Goal: Find specific page/section: Find specific page/section

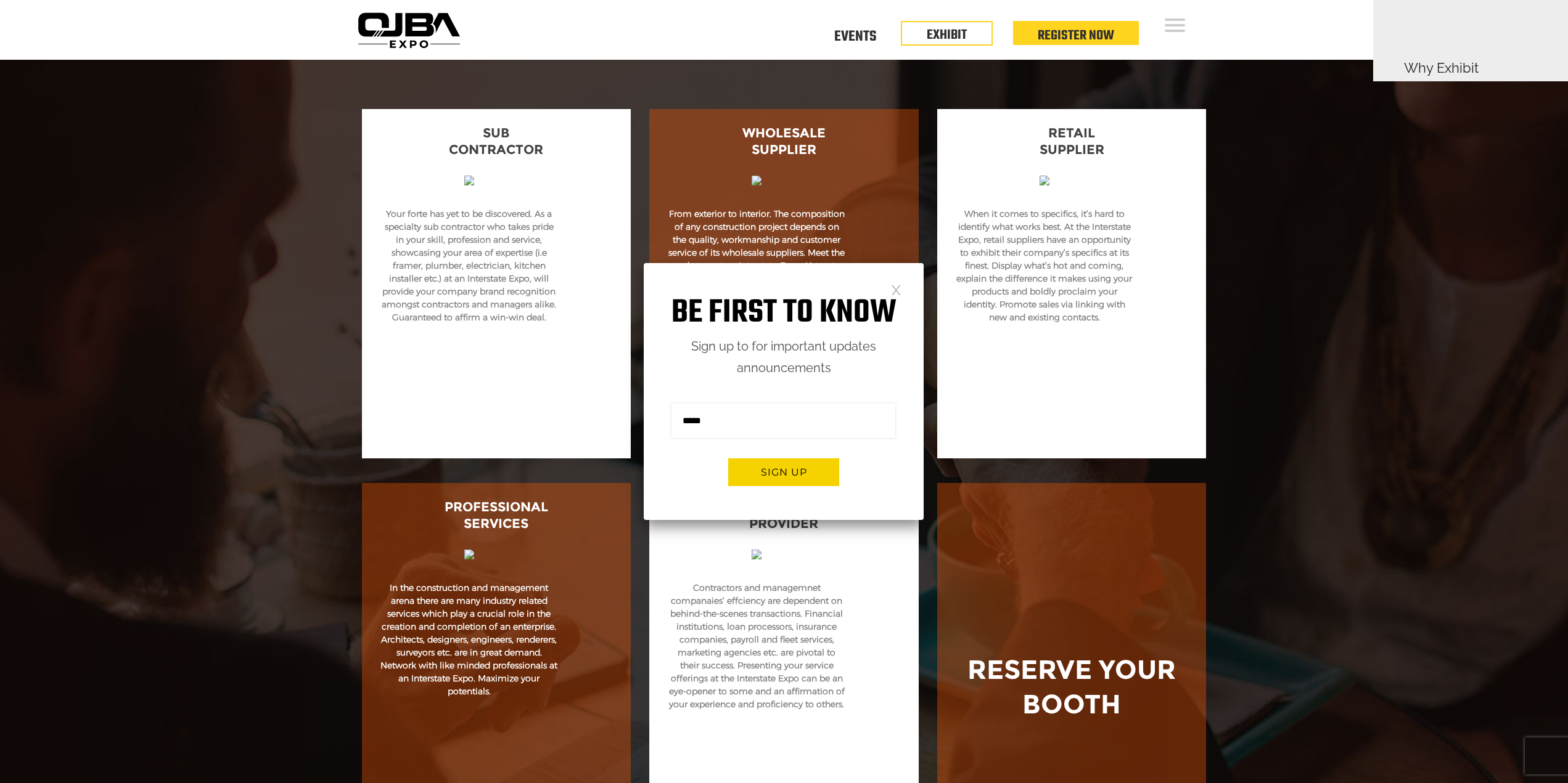
click at [897, 292] on link at bounding box center [896, 289] width 11 height 11
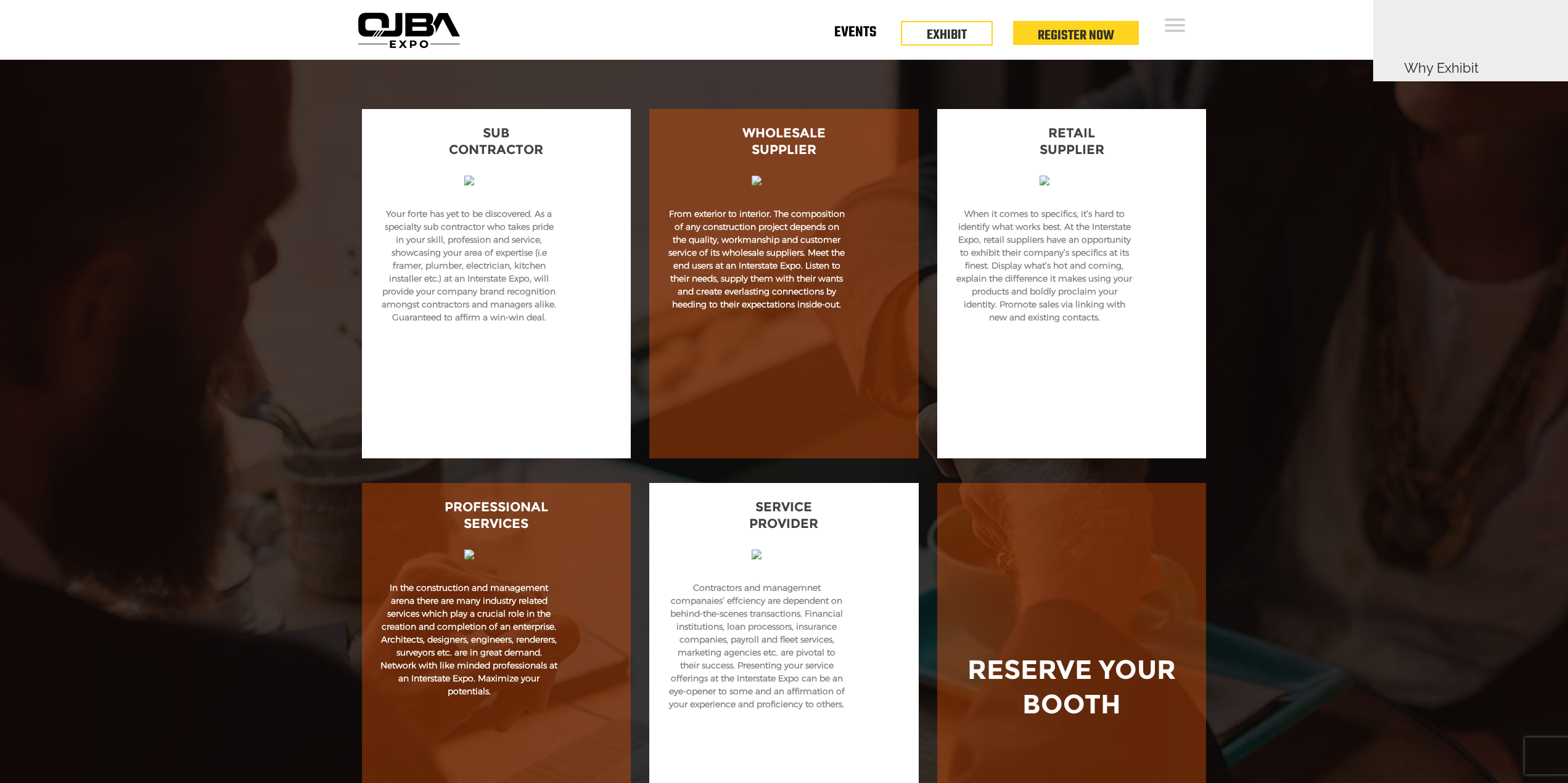
click at [847, 34] on link "Events" at bounding box center [855, 35] width 42 height 4
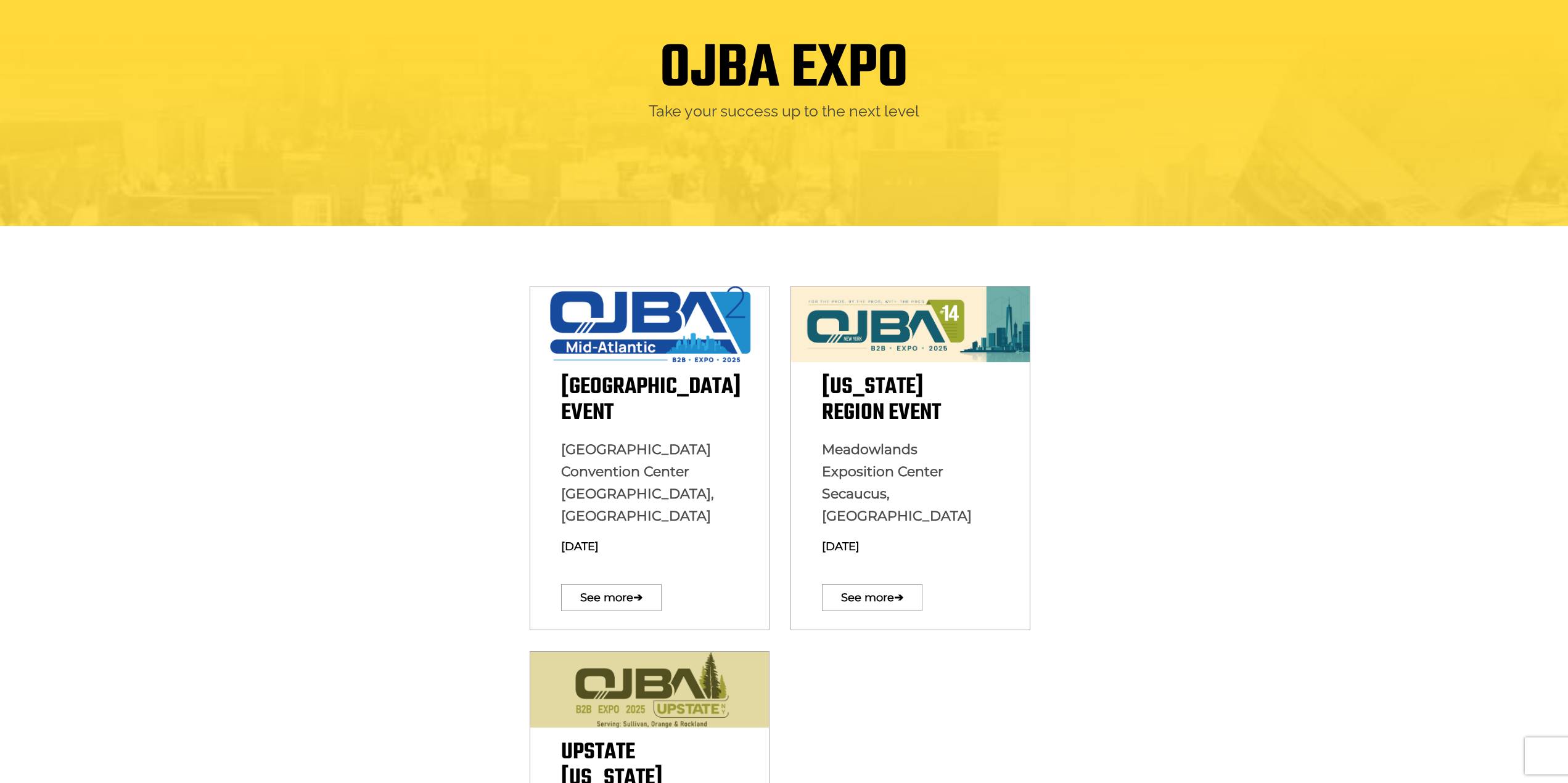
scroll to position [123, 0]
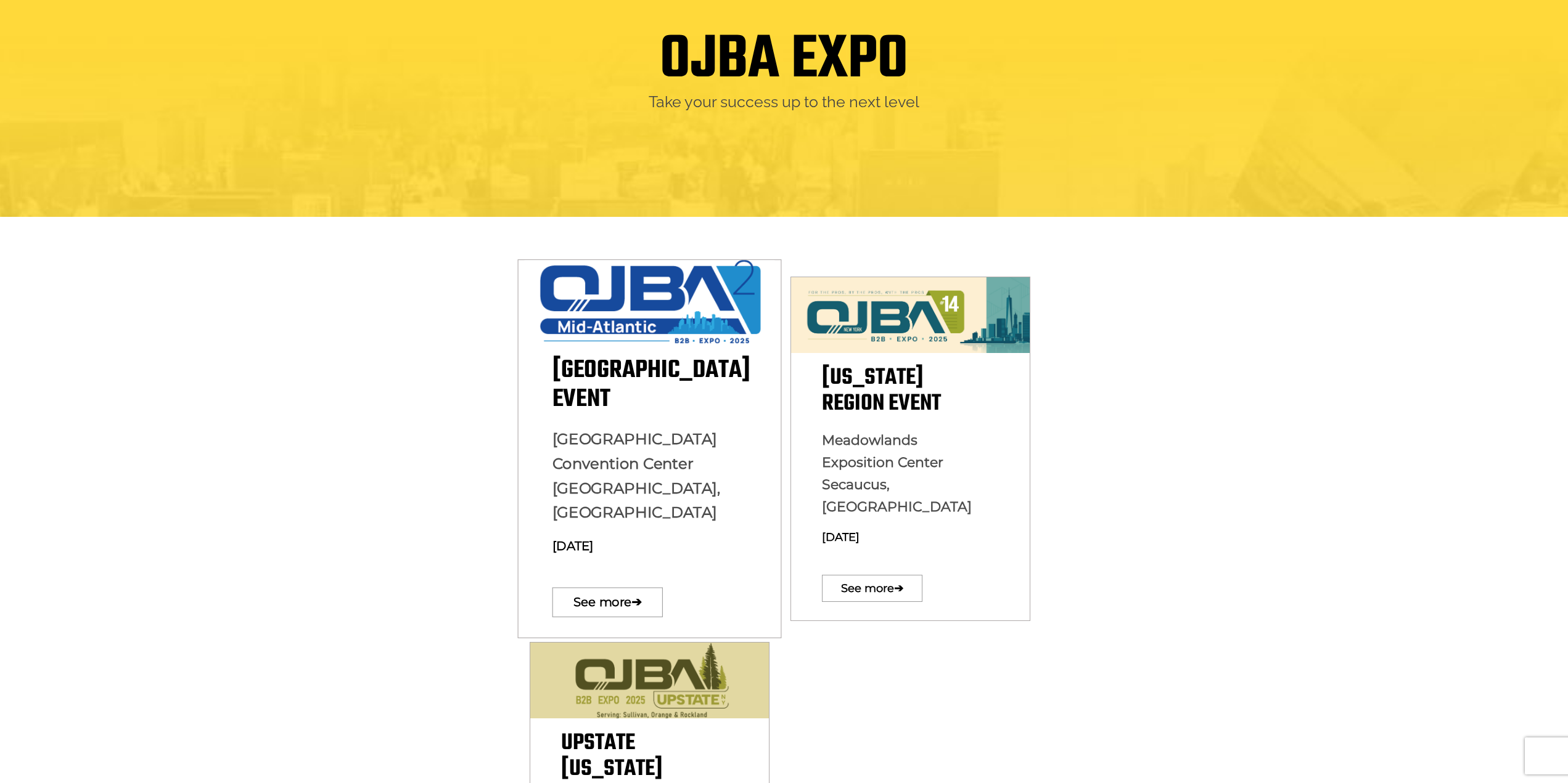
click at [638, 466] on span "Baltimore Convention Center Baltimore, MD" at bounding box center [636, 476] width 169 height 92
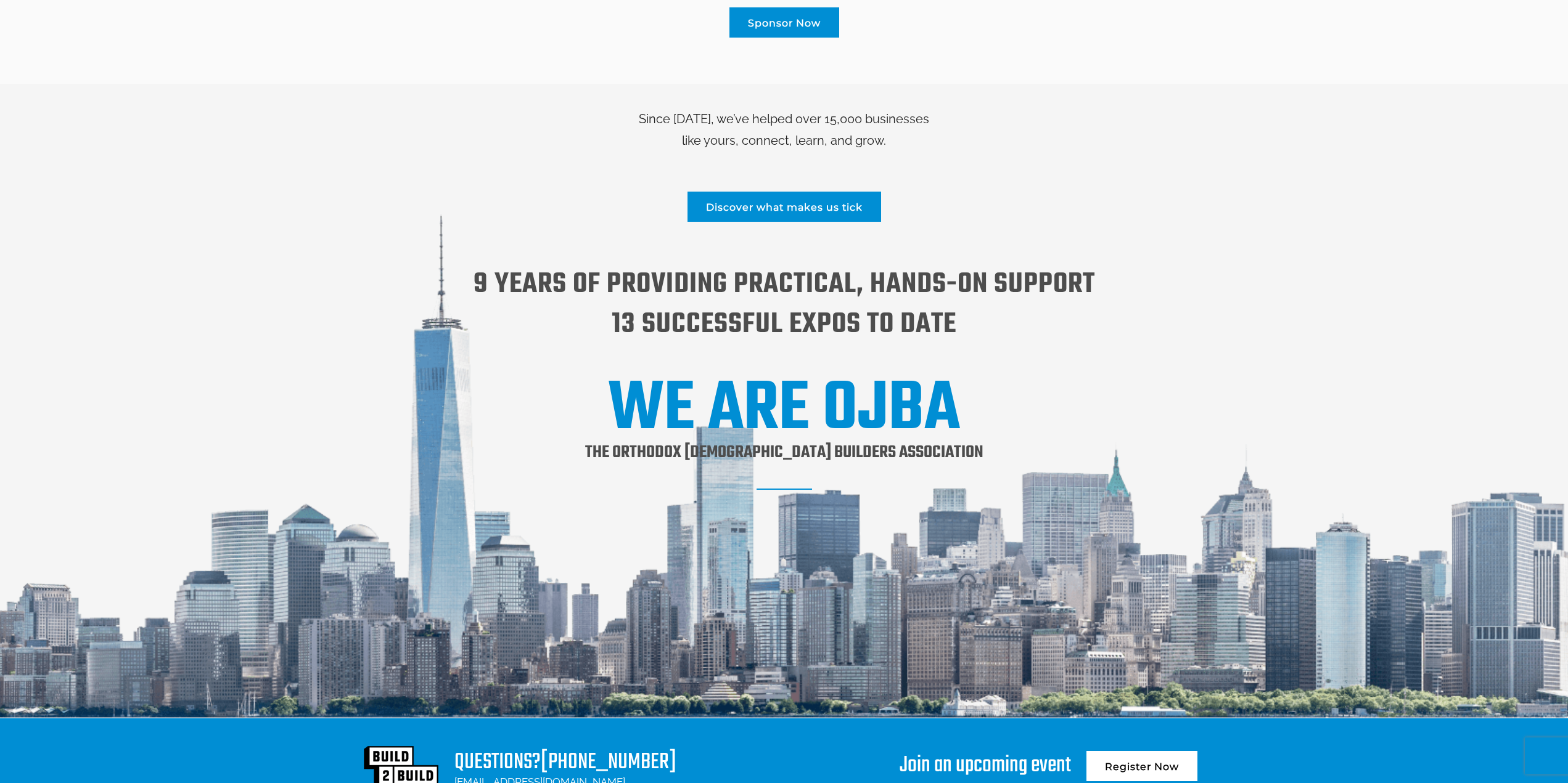
scroll to position [1634, 0]
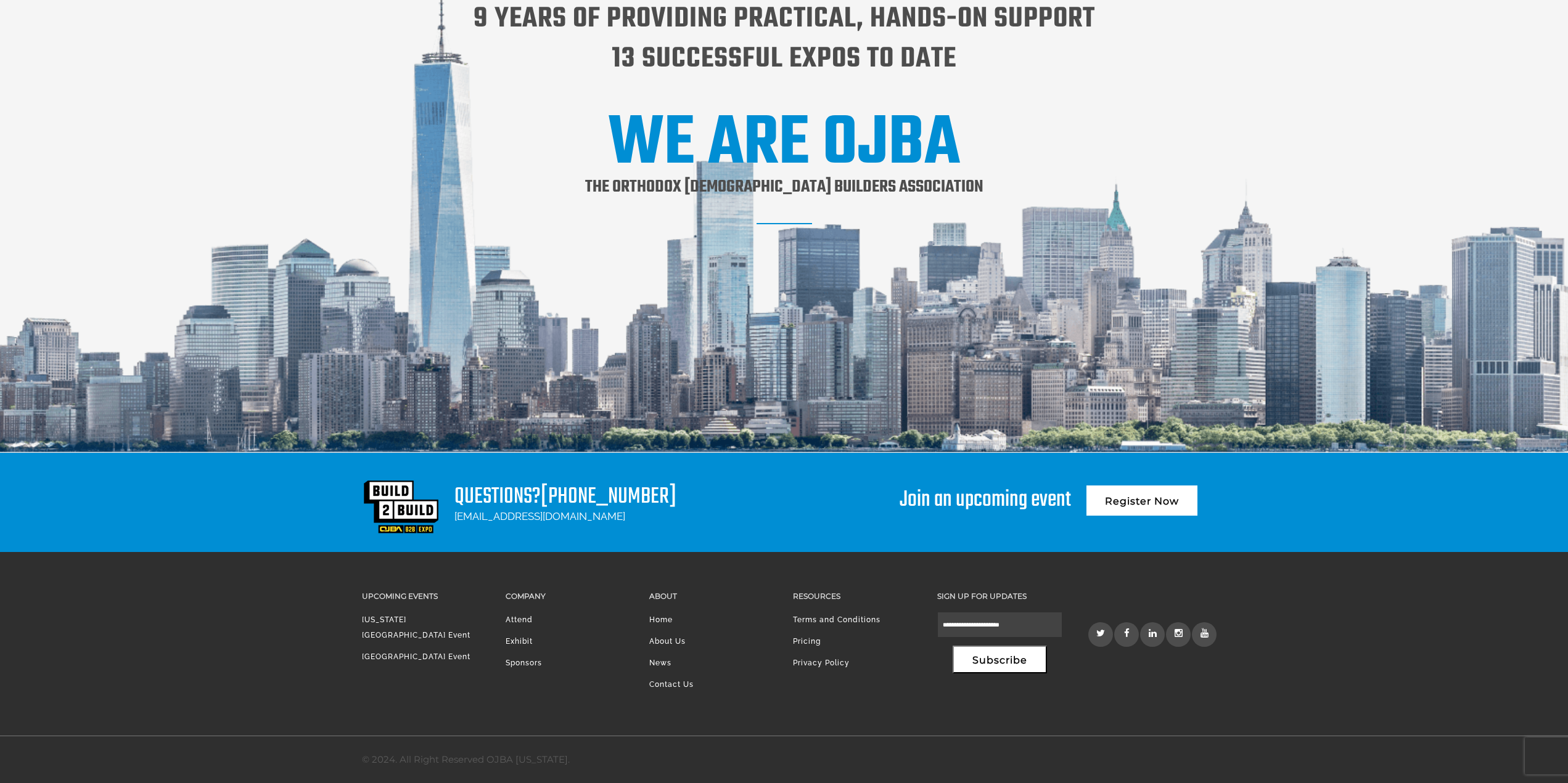
click at [1095, 640] on link at bounding box center [1100, 635] width 24 height 24
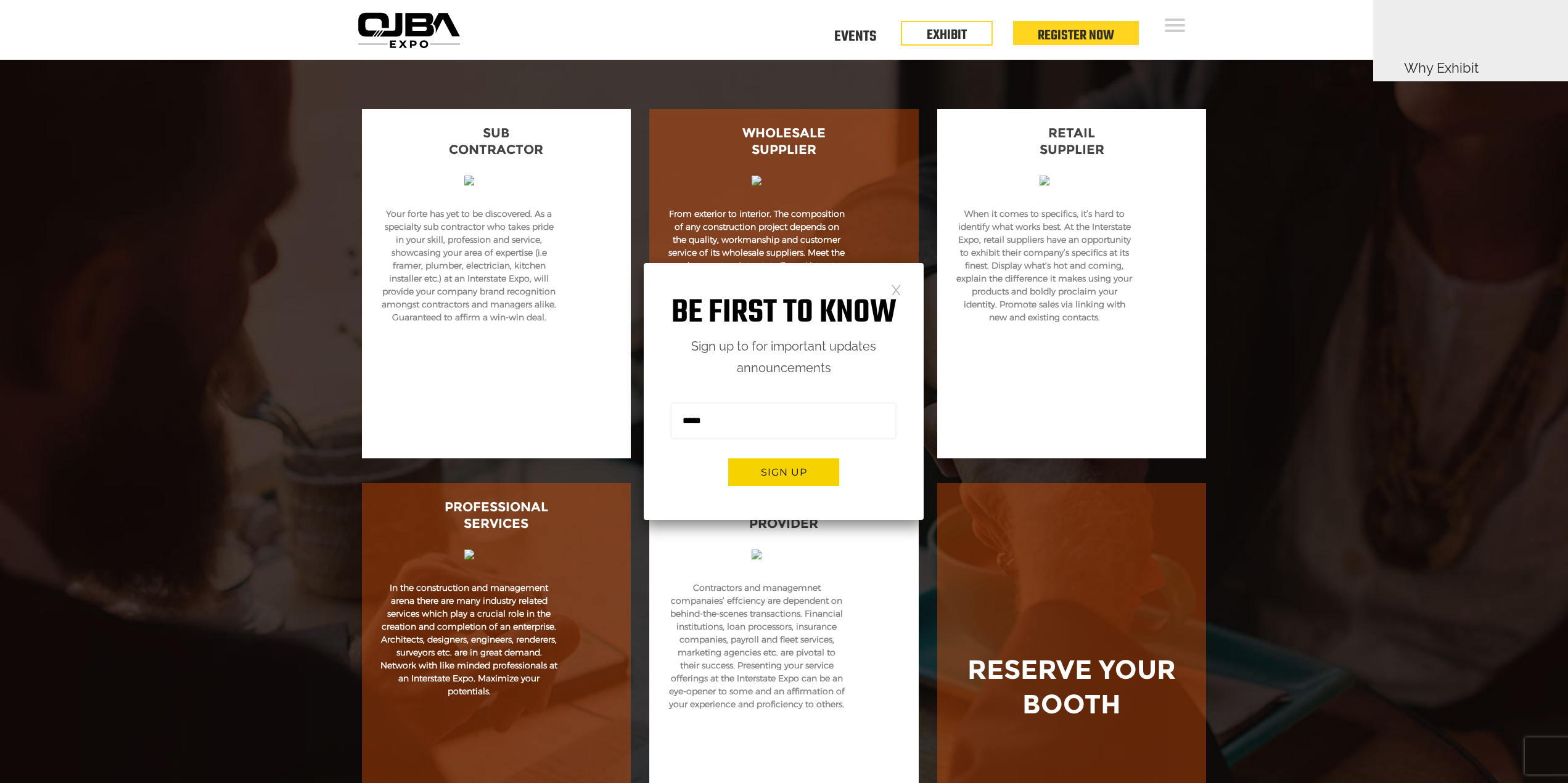
click at [907, 289] on div "Be first to know Sign up to for important updates announcements Sign me up for …" at bounding box center [783, 392] width 280 height 257
click at [872, 37] on link "Events" at bounding box center [855, 35] width 42 height 4
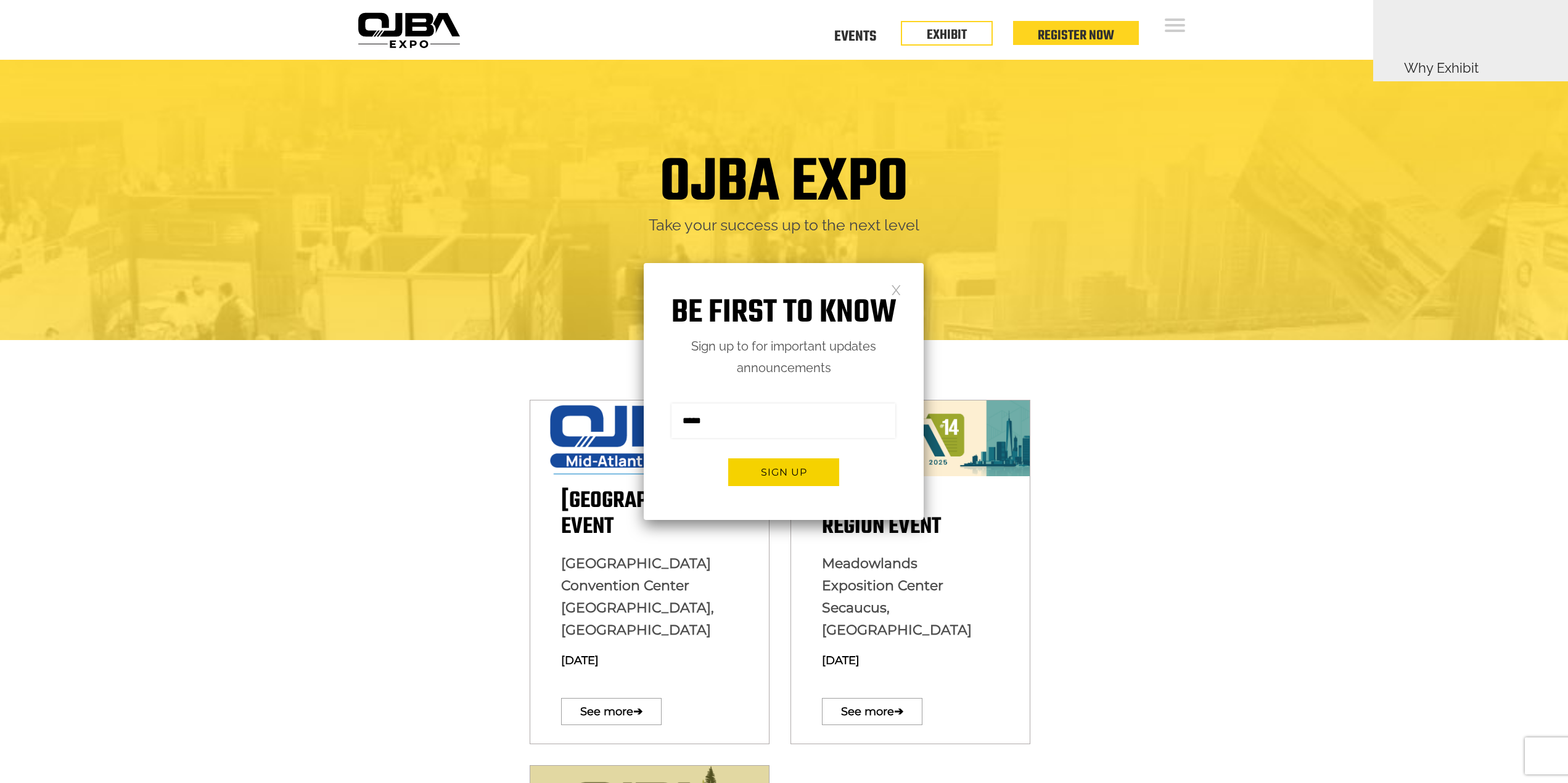
click at [902, 289] on div "Be first to know Sign up to for important updates announcements Sign me up for …" at bounding box center [783, 392] width 280 height 257
click at [895, 288] on link at bounding box center [896, 289] width 11 height 11
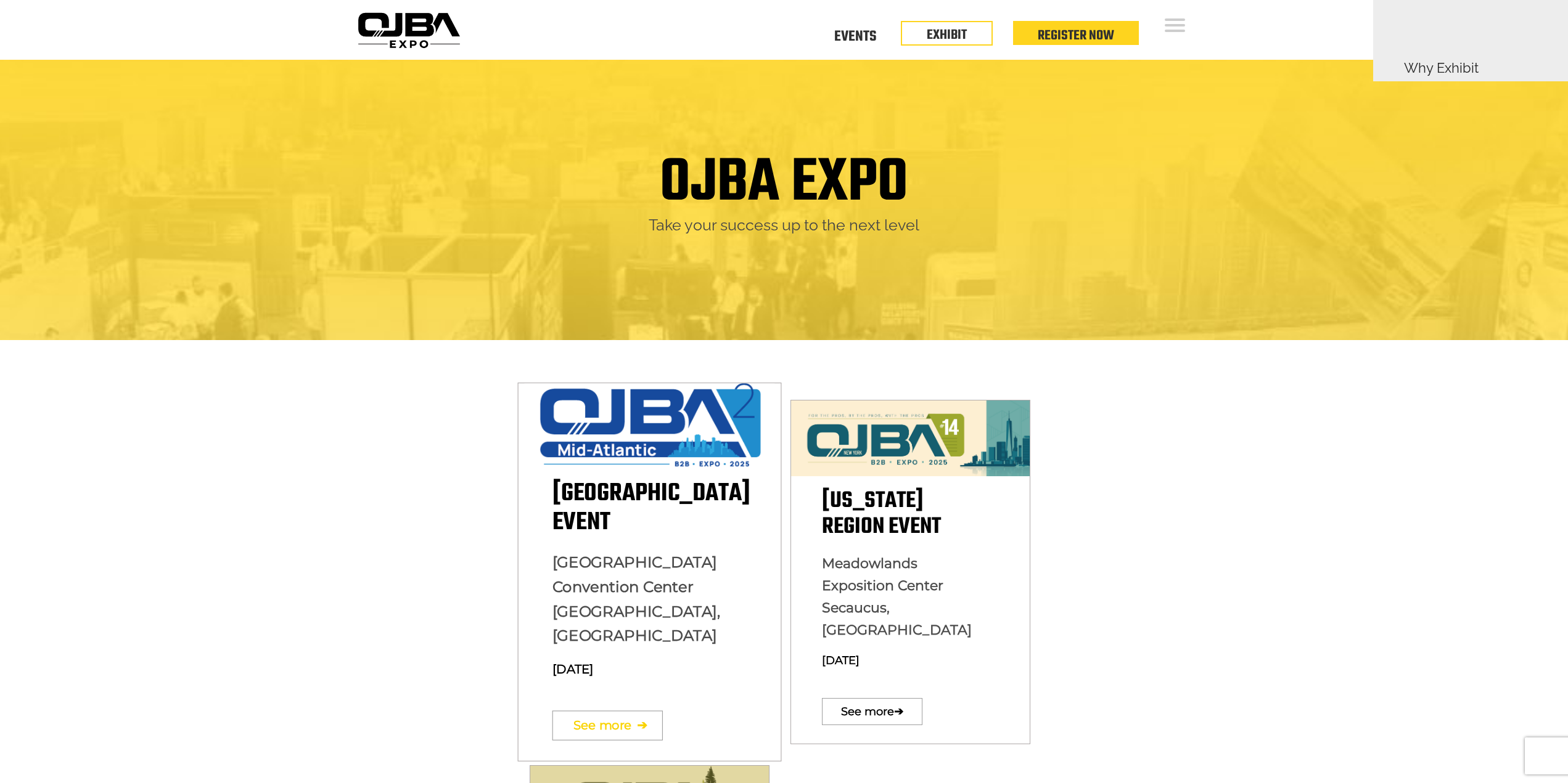
click at [585, 711] on link "See more ➔" at bounding box center [607, 725] width 110 height 29
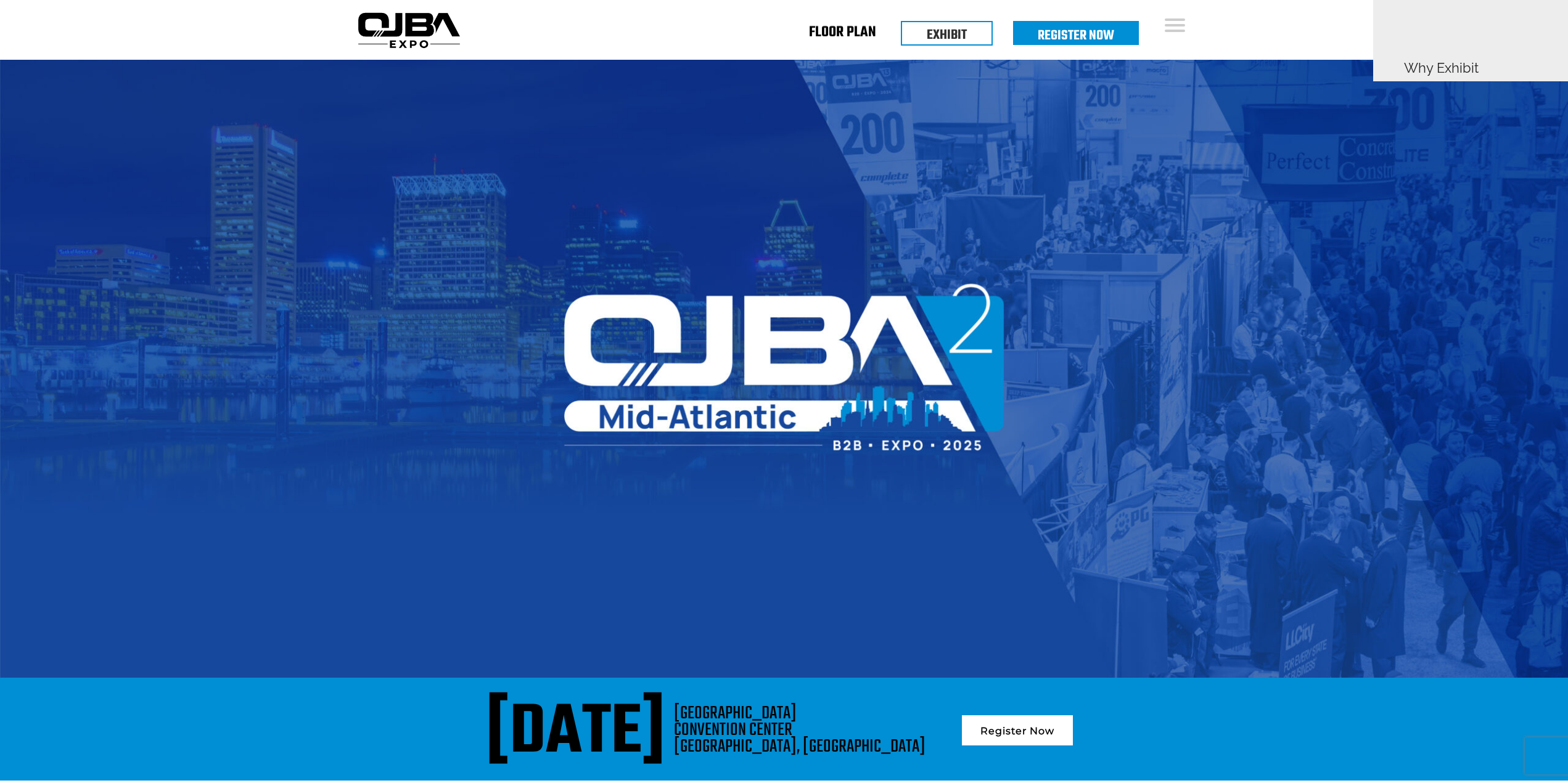
click at [829, 34] on link "Floor Plan" at bounding box center [843, 35] width 67 height 4
